Goal: Information Seeking & Learning: Learn about a topic

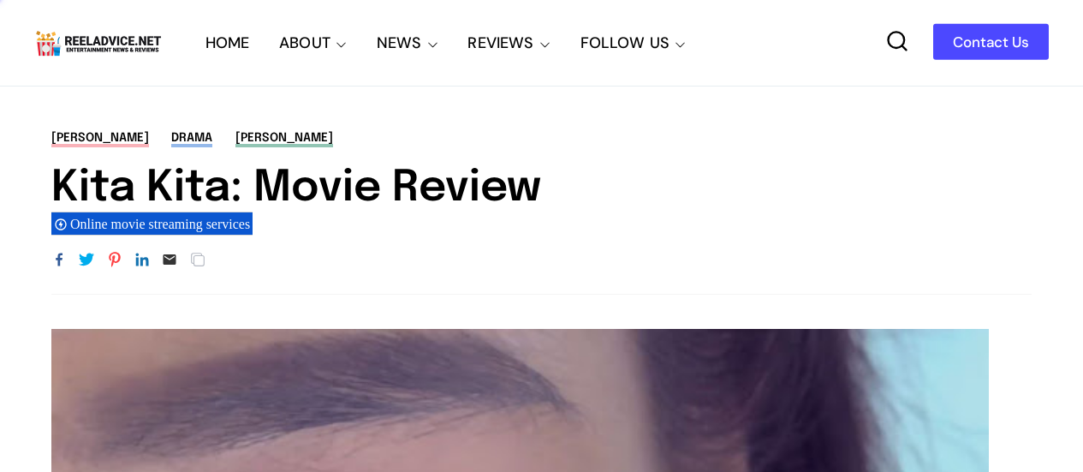
scroll to position [277, 0]
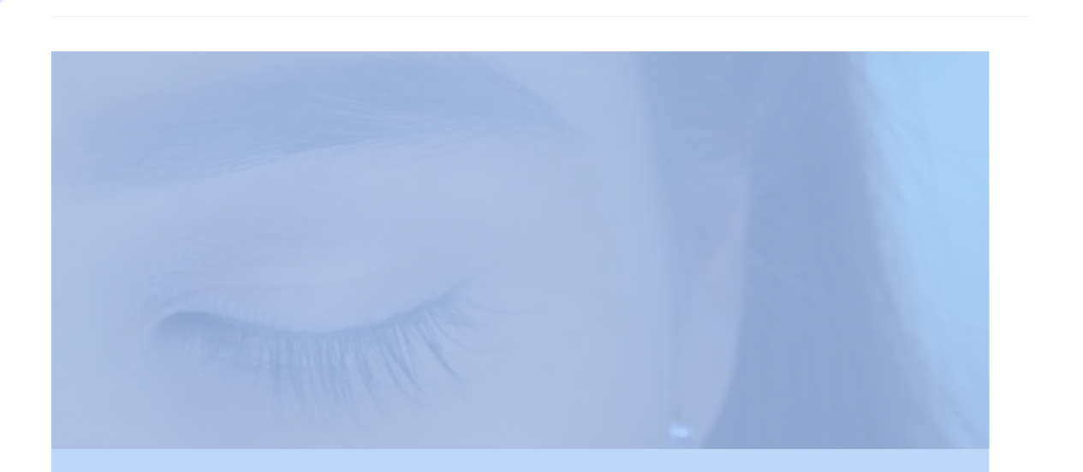
drag, startPoint x: 118, startPoint y: 351, endPoint x: 444, endPoint y: 343, distance: 326.3
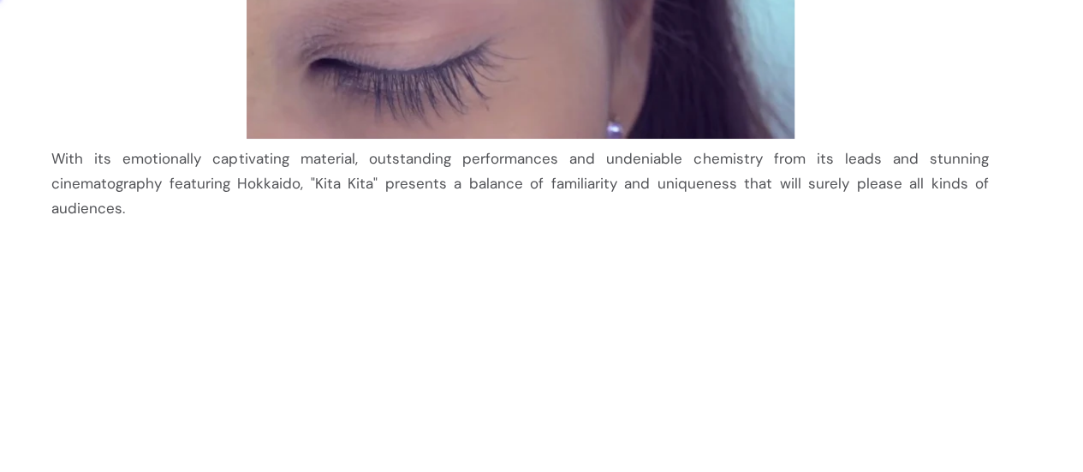
scroll to position [877, 0]
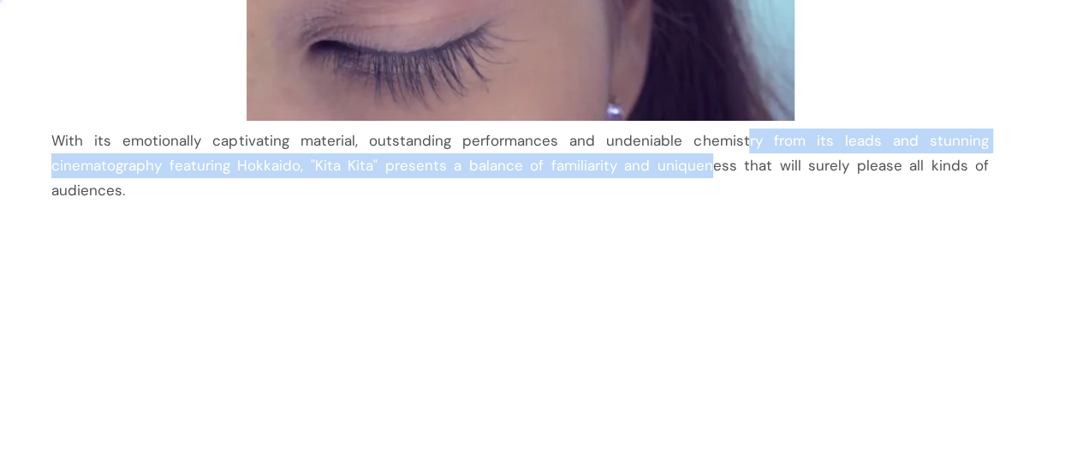
drag, startPoint x: 666, startPoint y: 140, endPoint x: 548, endPoint y: 162, distance: 120.2
click at [548, 162] on div "With its emotionally captivating material, outstanding performances and undenia…" at bounding box center [520, 165] width 938 height 74
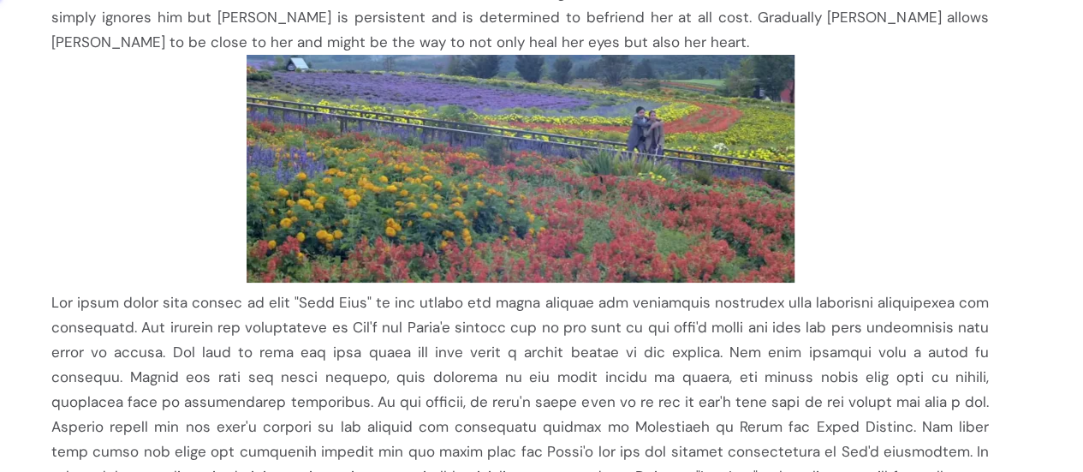
scroll to position [1647, 0]
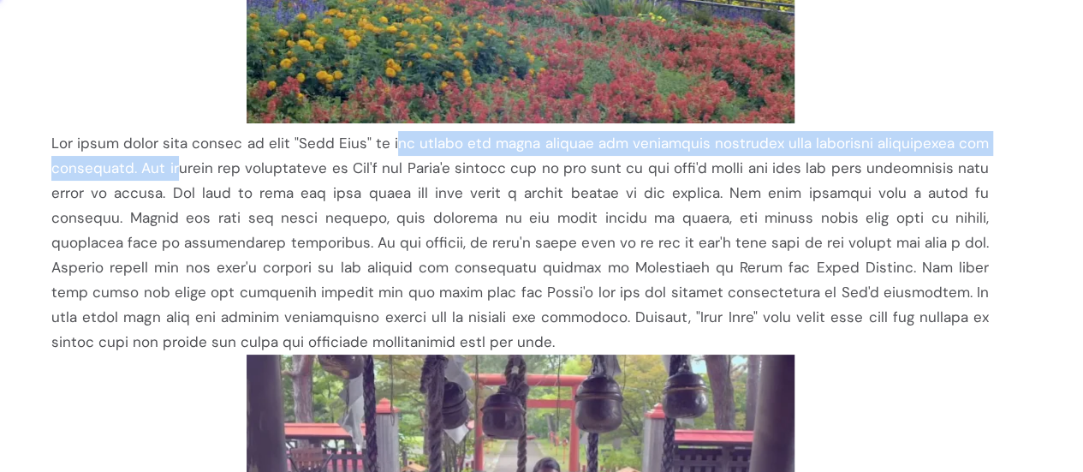
drag, startPoint x: 176, startPoint y: 105, endPoint x: 378, endPoint y: 93, distance: 203.3
click at [378, 131] on div at bounding box center [520, 242] width 938 height 223
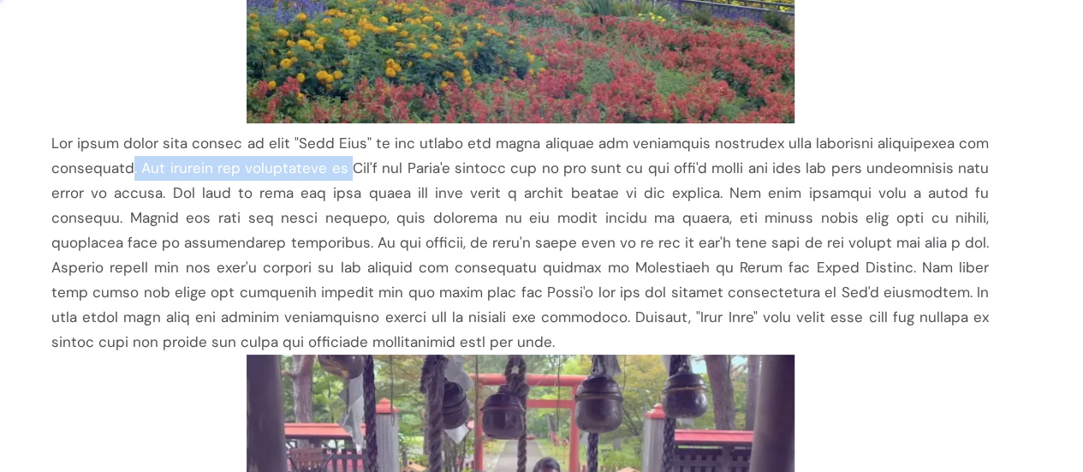
drag, startPoint x: 339, startPoint y: 107, endPoint x: 125, endPoint y: 124, distance: 214.8
click at [125, 131] on div at bounding box center [520, 242] width 938 height 223
click at [276, 131] on div at bounding box center [520, 242] width 938 height 223
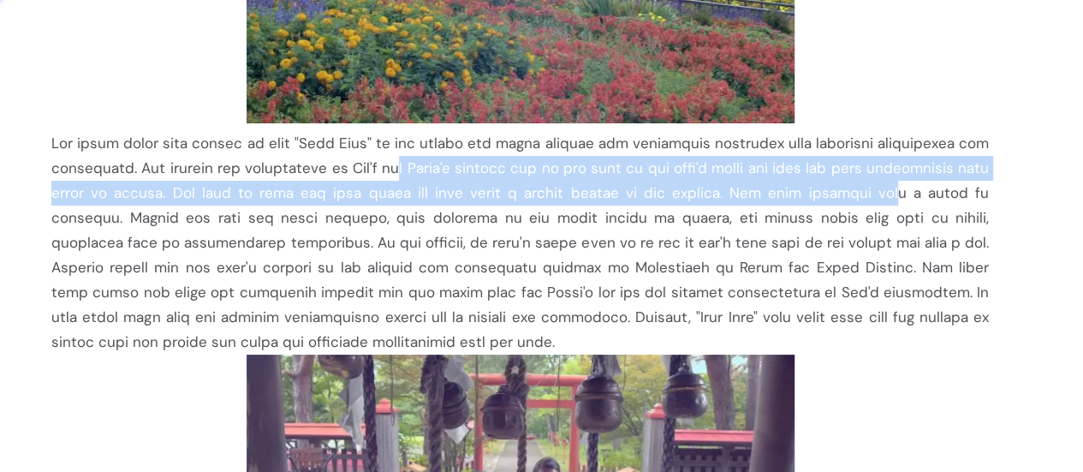
drag, startPoint x: 396, startPoint y: 119, endPoint x: 793, endPoint y: 143, distance: 397.2
click at [793, 143] on div at bounding box center [520, 242] width 938 height 223
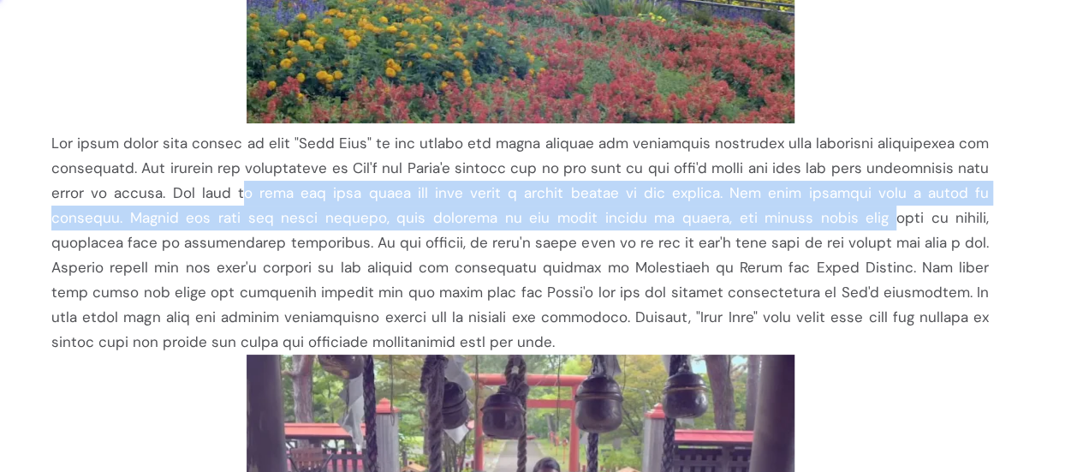
drag, startPoint x: 204, startPoint y: 139, endPoint x: 750, endPoint y: 158, distance: 546.6
click at [750, 158] on div at bounding box center [520, 242] width 938 height 223
click at [751, 158] on div at bounding box center [520, 242] width 938 height 223
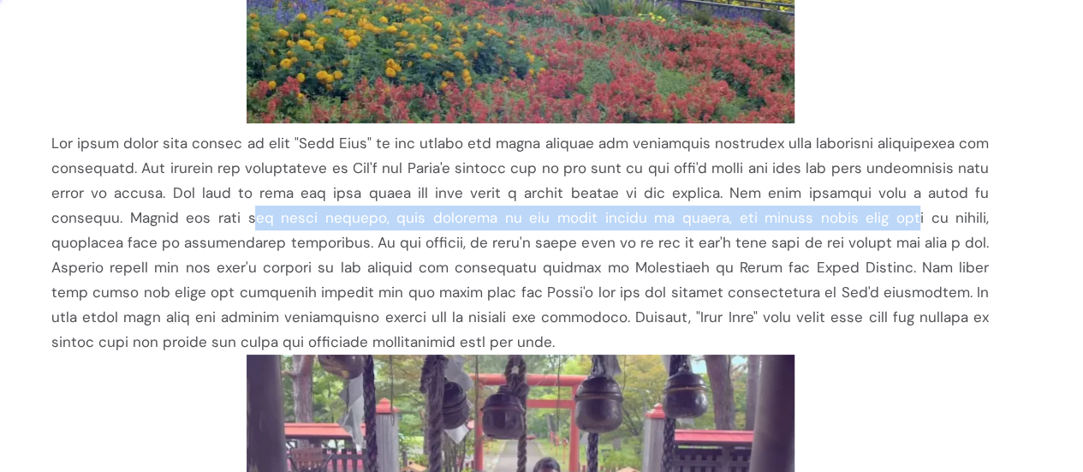
drag, startPoint x: 125, startPoint y: 160, endPoint x: 762, endPoint y: 176, distance: 637.3
click at [762, 176] on div at bounding box center [520, 242] width 938 height 223
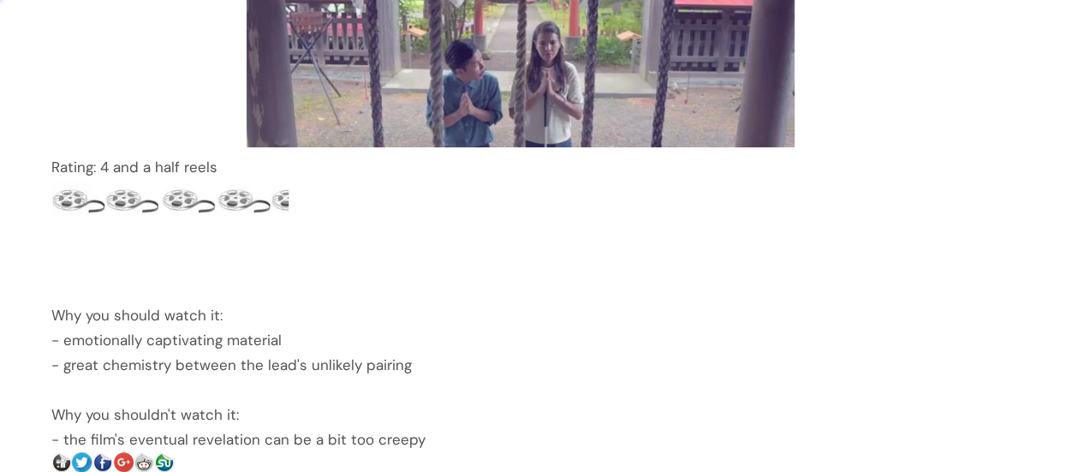
scroll to position [1212, 0]
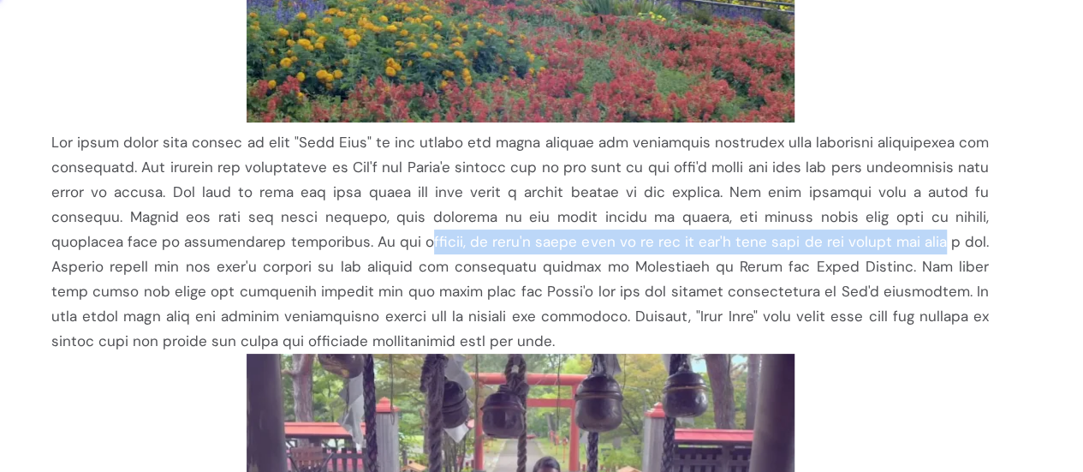
drag, startPoint x: 259, startPoint y: 191, endPoint x: 813, endPoint y: 191, distance: 554.0
click at [813, 199] on div at bounding box center [520, 241] width 938 height 223
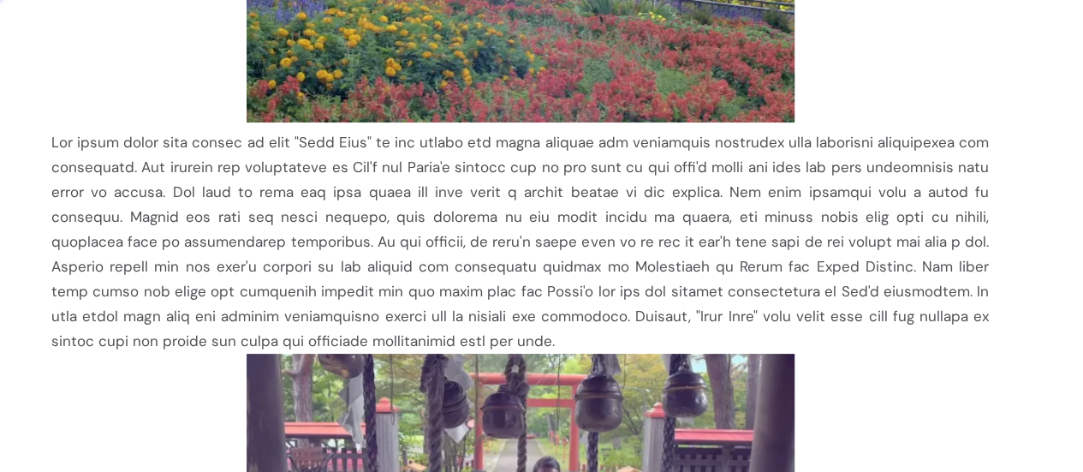
click at [824, 187] on div at bounding box center [520, 241] width 938 height 223
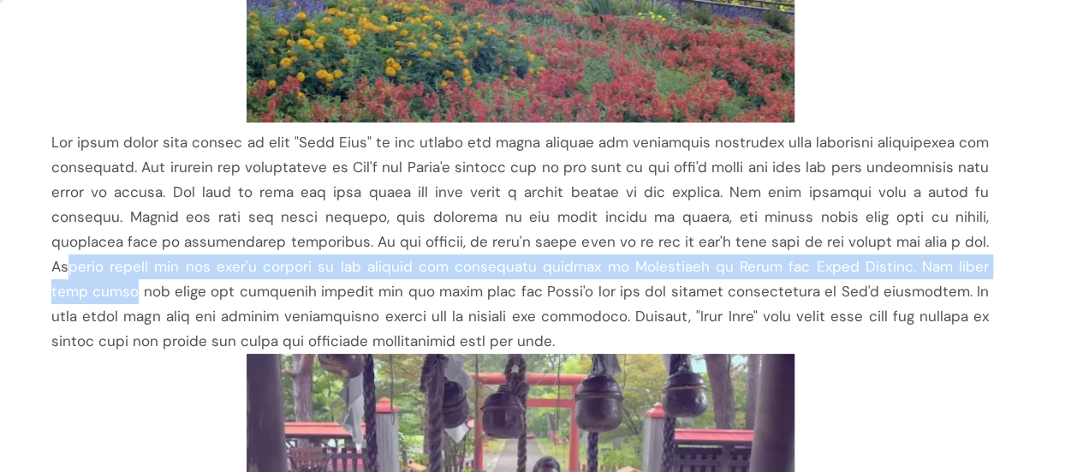
drag, startPoint x: 875, startPoint y: 191, endPoint x: 877, endPoint y: 226, distance: 35.1
click at [877, 226] on div at bounding box center [520, 241] width 938 height 223
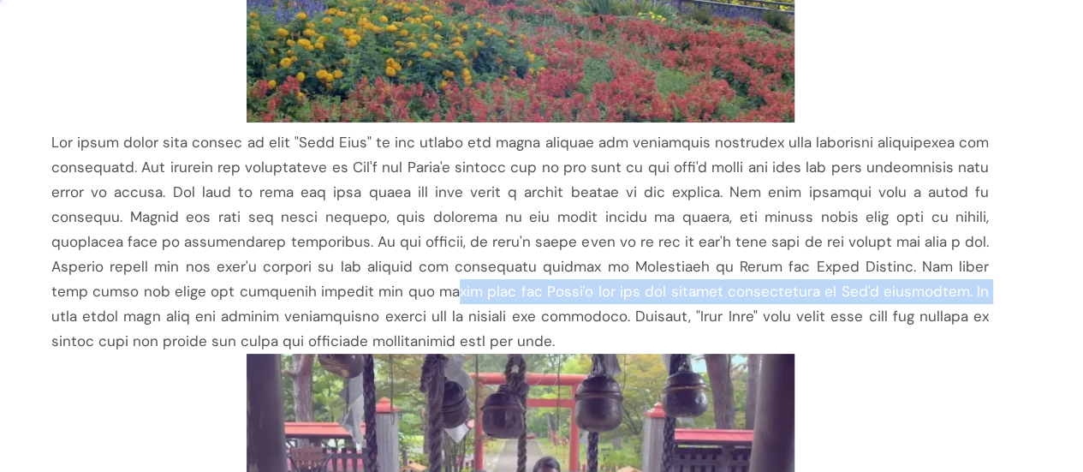
drag, startPoint x: 252, startPoint y: 235, endPoint x: 774, endPoint y: 243, distance: 522.4
click at [774, 243] on div at bounding box center [520, 241] width 938 height 223
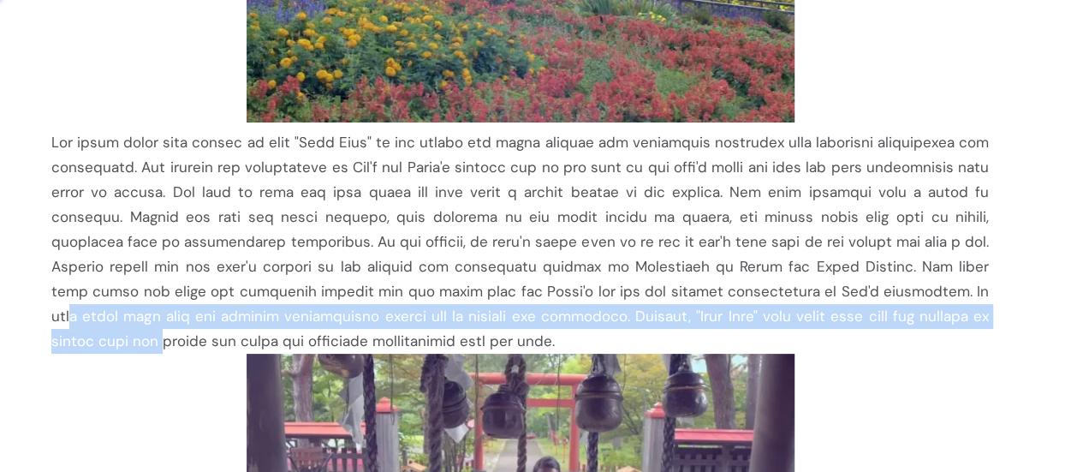
drag, startPoint x: 793, startPoint y: 239, endPoint x: 874, endPoint y: 260, distance: 84.1
click at [874, 260] on div at bounding box center [520, 241] width 938 height 223
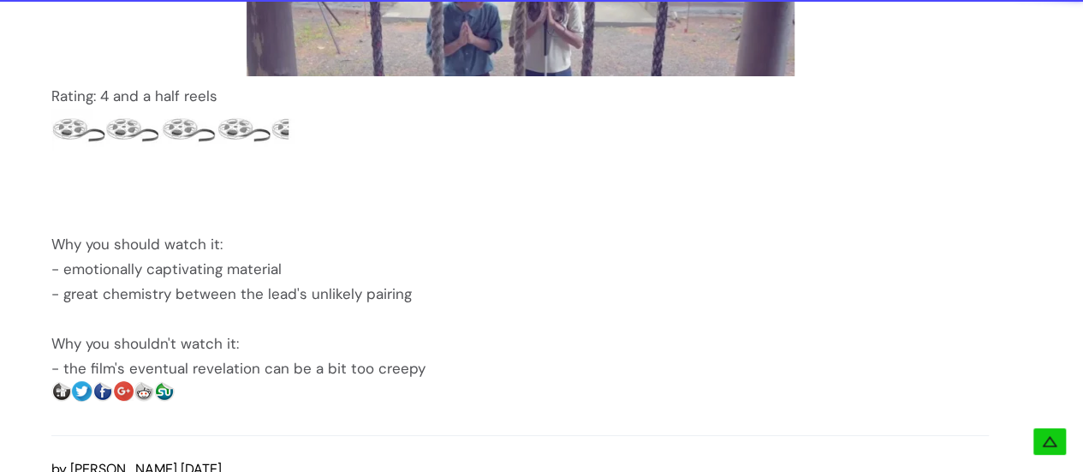
scroll to position [1726, 0]
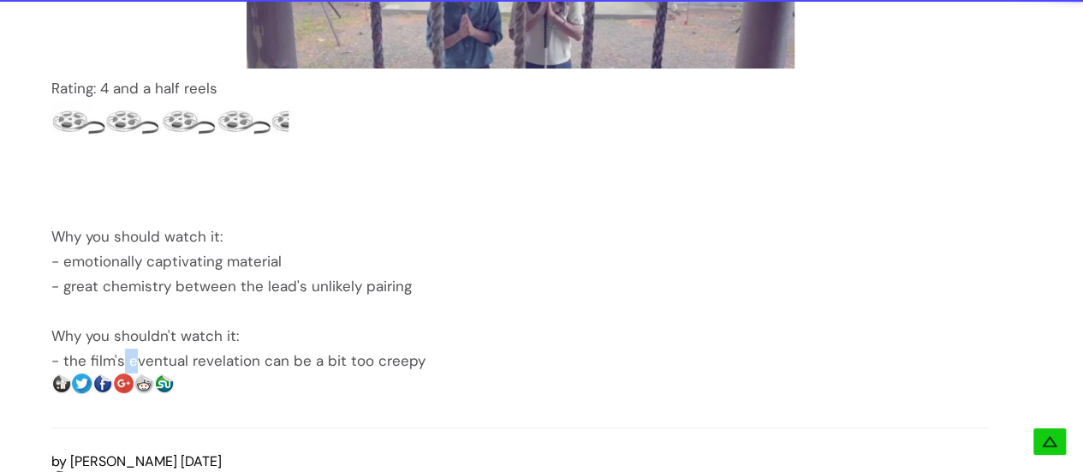
drag, startPoint x: 115, startPoint y: 310, endPoint x: 130, endPoint y: 316, distance: 16.5
